Goal: Find specific page/section: Find specific page/section

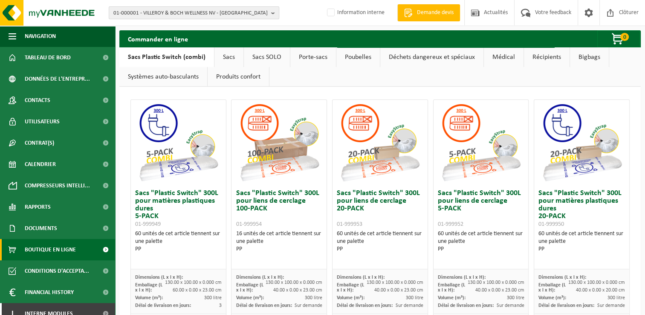
click at [126, 13] on span "01-000001 - VILLEROY & BOCH WELLNESS NV - [GEOGRAPHIC_DATA]" at bounding box center [190, 13] width 154 height 13
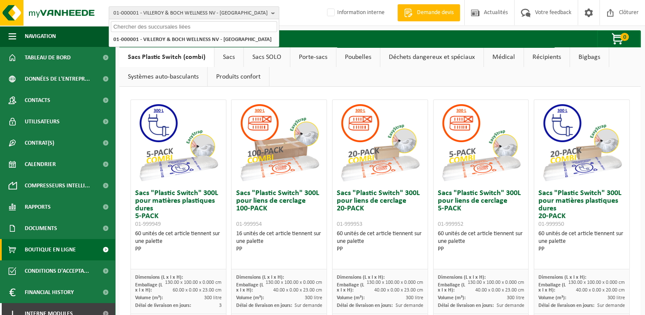
click at [139, 24] on input "text" at bounding box center [194, 26] width 166 height 11
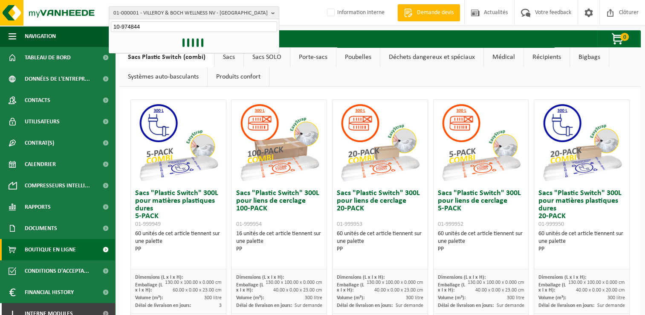
type input "10-974844"
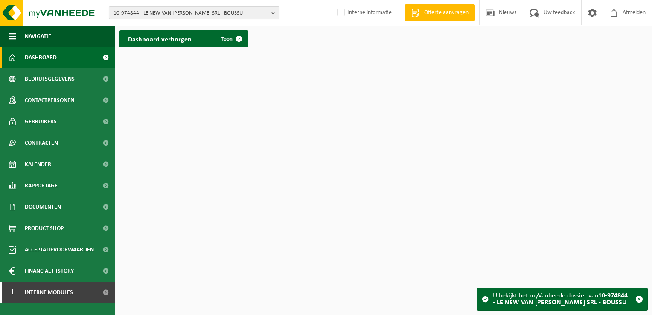
click at [174, 15] on span "10-974844 - LE NEW VAN [PERSON_NAME] SRL - BOUSSU" at bounding box center [190, 13] width 154 height 13
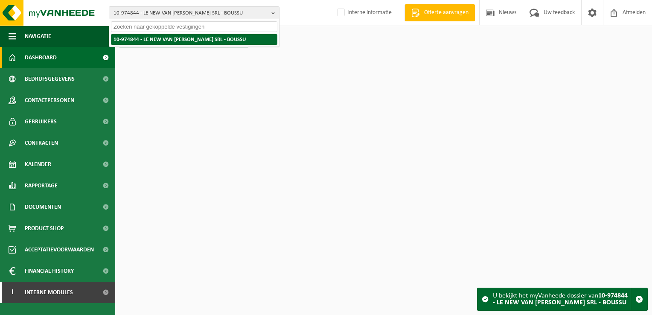
click at [192, 39] on strong "10-974844 - LE NEW VAN [PERSON_NAME] SRL - BOUSSU" at bounding box center [179, 40] width 132 height 6
click at [191, 42] on li "10-974844 - LE NEW VAN [PERSON_NAME] SRL - BOUSSU" at bounding box center [194, 39] width 166 height 11
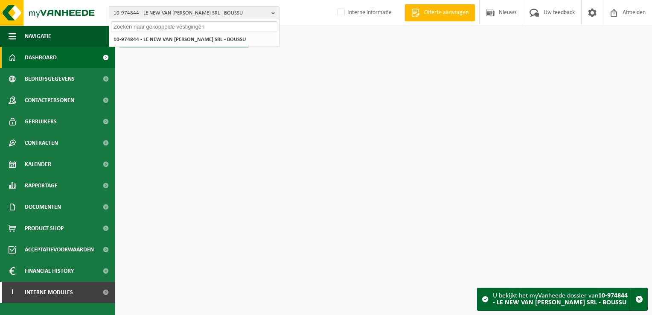
click at [154, 26] on input "text" at bounding box center [194, 26] width 166 height 11
click at [229, 14] on span "10-974844 - LE NEW VAN [PERSON_NAME] SRL - BOUSSU" at bounding box center [190, 13] width 154 height 13
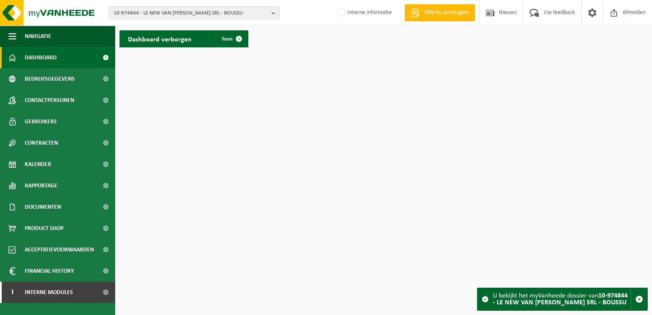
click at [225, 15] on span "10-974844 - LE NEW VAN GOGH SRL - BOUSSU" at bounding box center [190, 13] width 154 height 13
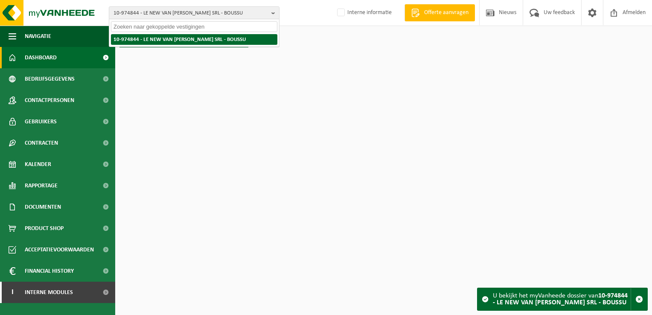
drag, startPoint x: 197, startPoint y: 39, endPoint x: 193, endPoint y: 42, distance: 5.2
click at [196, 39] on strong "10-974844 - LE NEW VAN GOGH SRL - BOUSSU" at bounding box center [179, 40] width 132 height 6
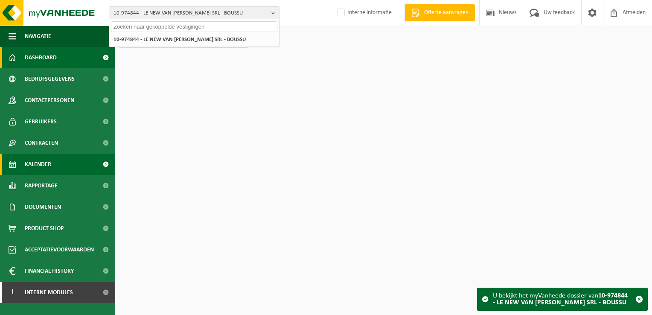
click at [60, 172] on link "Kalender" at bounding box center [57, 164] width 115 height 21
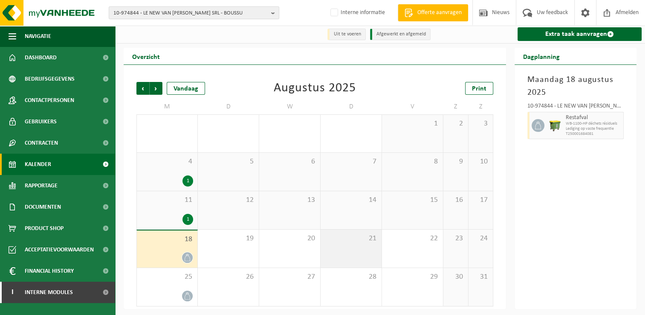
scroll to position [1, 0]
